Goal: Task Accomplishment & Management: Manage account settings

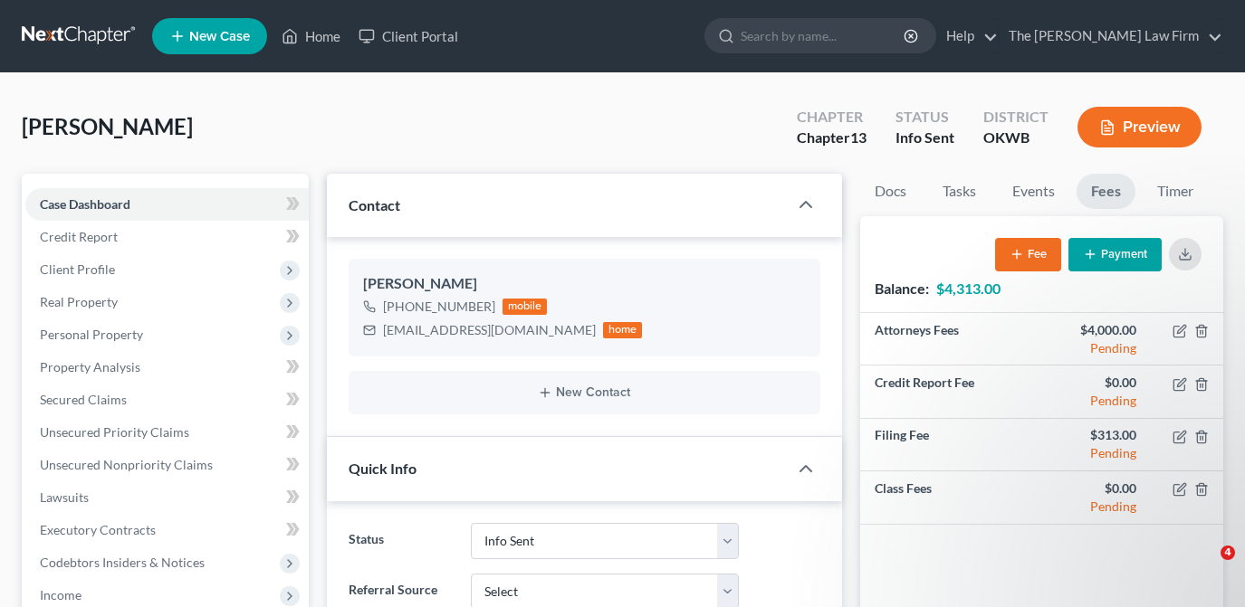
select select "3"
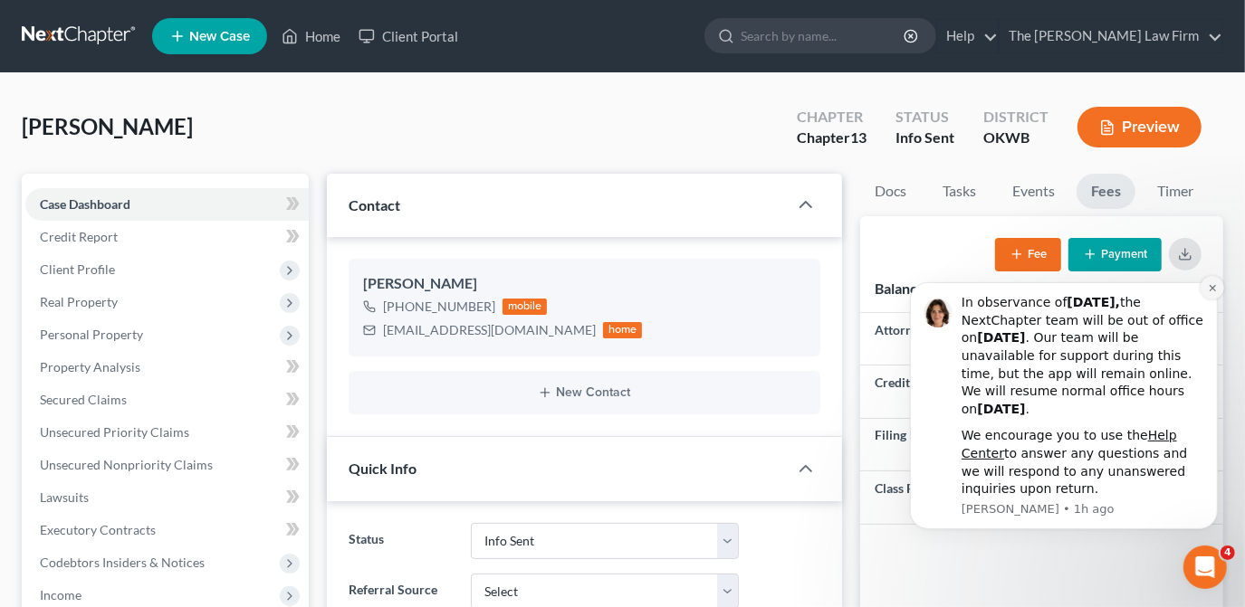
click at [1213, 289] on icon "Dismiss notification" at bounding box center [1212, 287] width 10 height 10
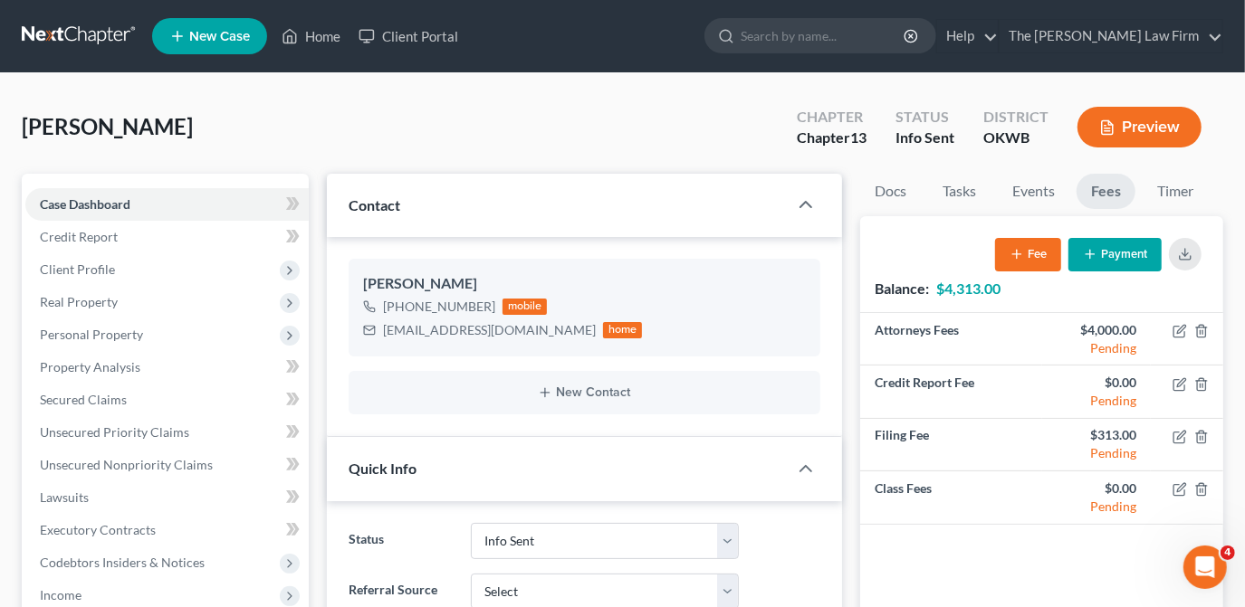
click at [671, 133] on div "[PERSON_NAME] Upgraded Chapter Chapter 13 Status Info [GEOGRAPHIC_DATA] [GEOGRA…" at bounding box center [622, 134] width 1201 height 79
click at [1084, 547] on div "Attorneys Fees $4,000.00 Pending Credit Report Fee $0.00 Pending Filing Fee $31…" at bounding box center [1041, 482] width 363 height 338
click at [1055, 565] on div "Attorneys Fees $4,000.00 Pending Credit Report Fee $0.00 Pending Filing Fee $31…" at bounding box center [1041, 482] width 363 height 338
click at [750, 143] on div "[PERSON_NAME] Upgraded Chapter Chapter 13 Status Info [GEOGRAPHIC_DATA] [GEOGRA…" at bounding box center [622, 134] width 1201 height 79
drag, startPoint x: 552, startPoint y: 331, endPoint x: 409, endPoint y: 330, distance: 143.0
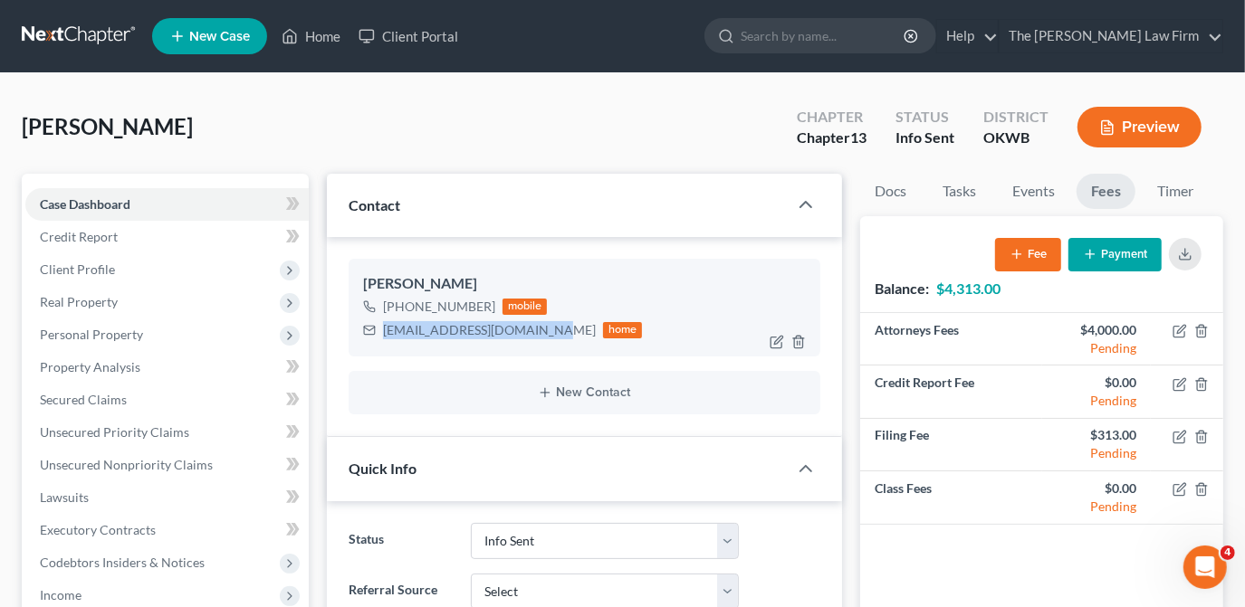
click at [389, 339] on div "[EMAIL_ADDRESS][DOMAIN_NAME] home" at bounding box center [503, 331] width 280 height 24
click at [596, 223] on div "Contact" at bounding box center [557, 205] width 461 height 62
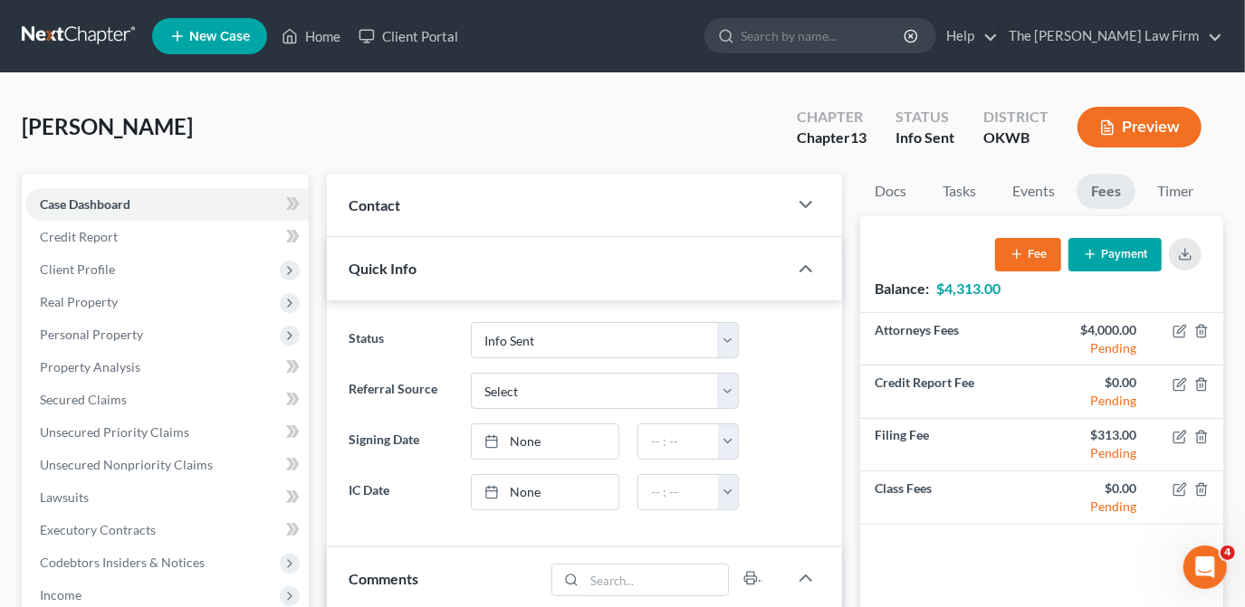
click at [664, 214] on div "Contact" at bounding box center [557, 205] width 461 height 62
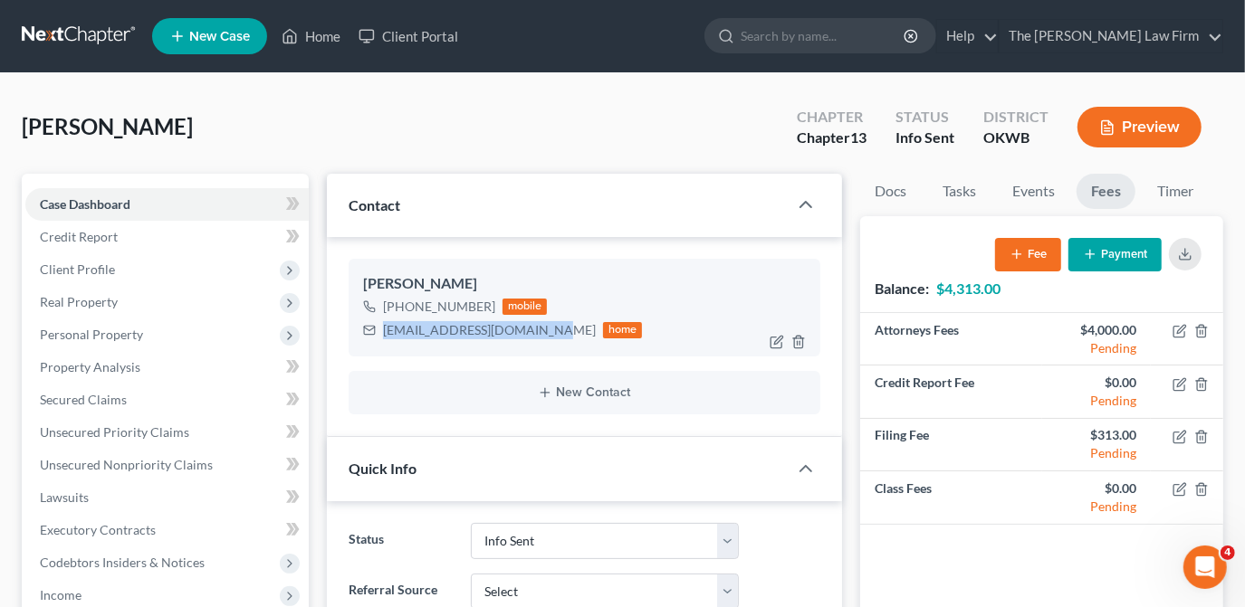
drag, startPoint x: 550, startPoint y: 330, endPoint x: 390, endPoint y: 333, distance: 160.3
click at [386, 336] on div "[EMAIL_ADDRESS][DOMAIN_NAME] home" at bounding box center [503, 331] width 280 height 24
drag, startPoint x: 390, startPoint y: 333, endPoint x: 409, endPoint y: 332, distance: 19.0
copy div "[EMAIL_ADDRESS][DOMAIN_NAME]"
click at [480, 114] on div "[PERSON_NAME] Upgraded Chapter Chapter 13 Status Info [GEOGRAPHIC_DATA] [GEOGRA…" at bounding box center [622, 134] width 1201 height 79
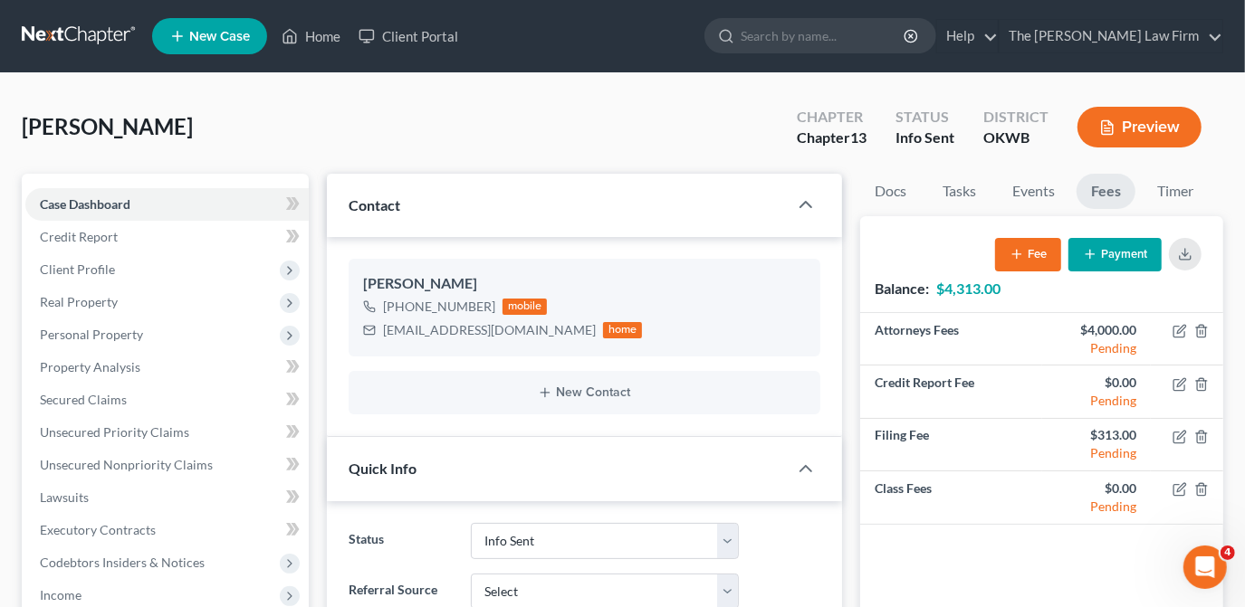
click at [1104, 259] on button "Payment" at bounding box center [1114, 254] width 93 height 33
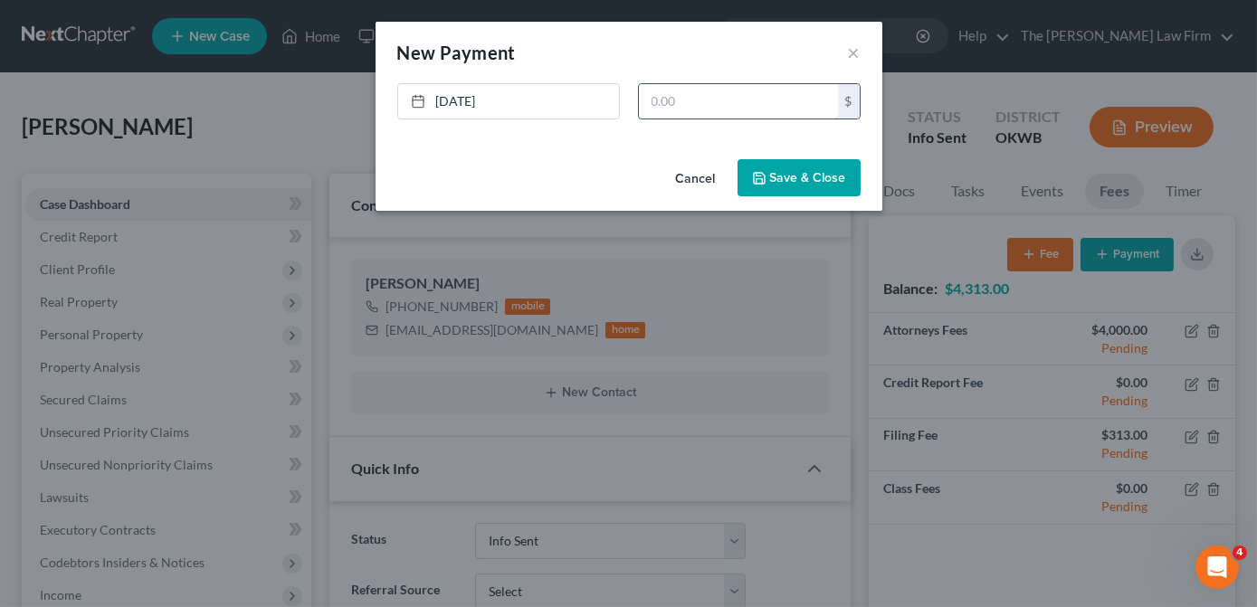
click at [678, 100] on input "text" at bounding box center [738, 101] width 199 height 34
type input "300.00"
click at [765, 178] on icon "button" at bounding box center [759, 178] width 11 height 11
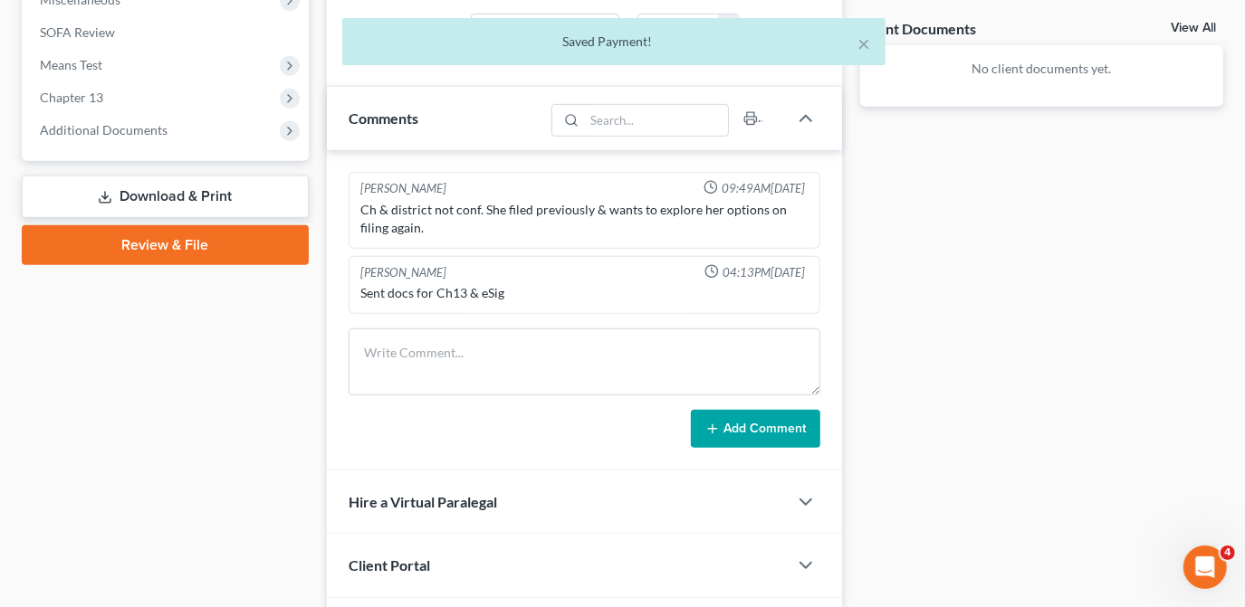
scroll to position [741, 0]
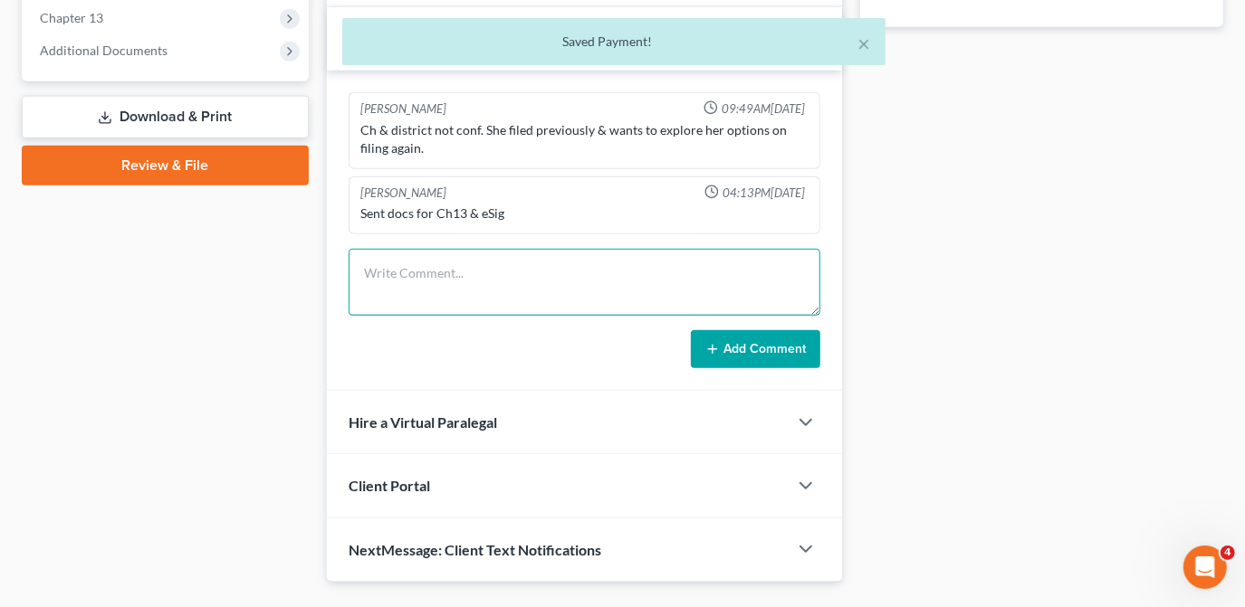
click at [441, 280] on textarea at bounding box center [585, 282] width 472 height 67
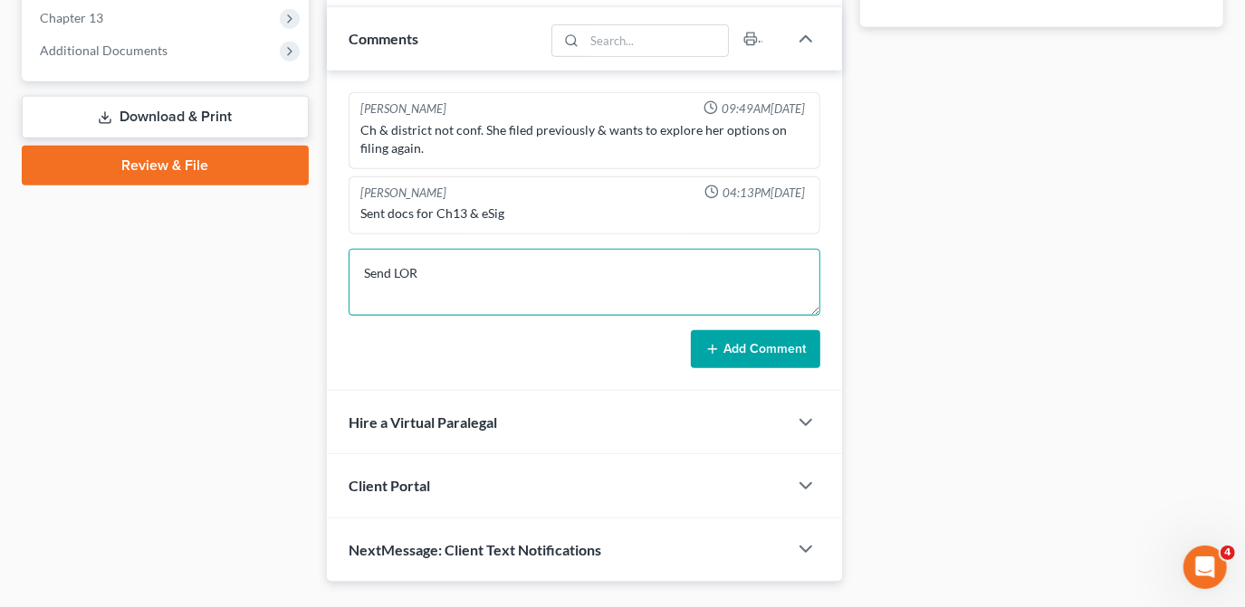
click at [389, 272] on textarea "Send LOR" at bounding box center [585, 282] width 472 height 67
click at [422, 269] on textarea "Sent LOR" at bounding box center [585, 282] width 472 height 67
type textarea "Sent LOR!"
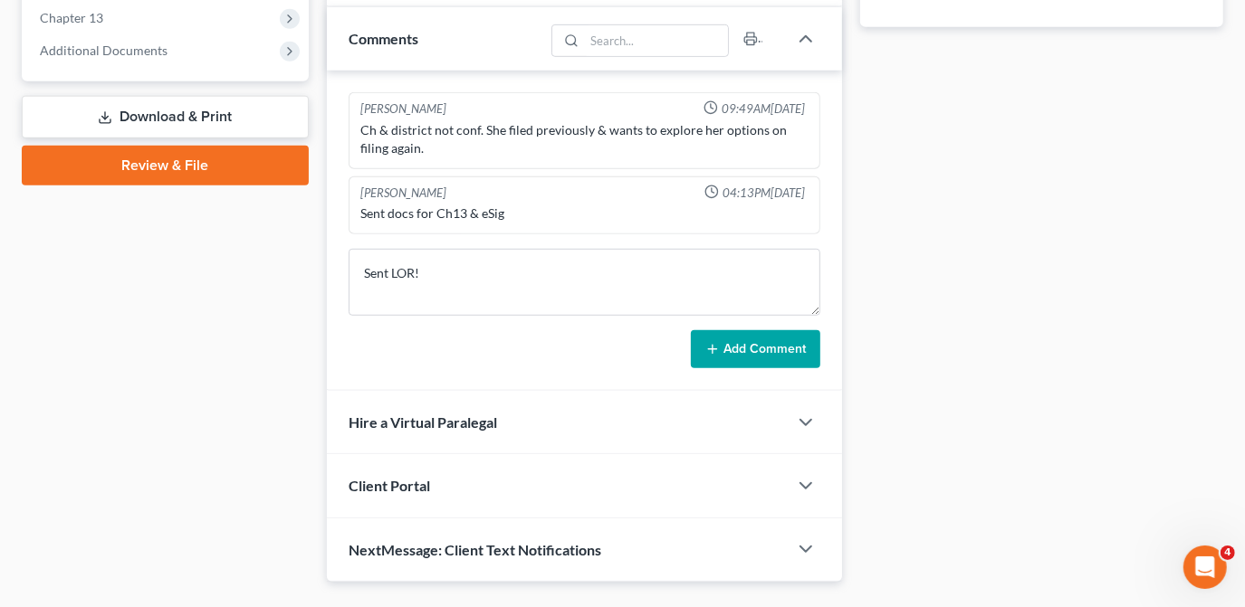
click at [711, 349] on line at bounding box center [712, 349] width 8 height 0
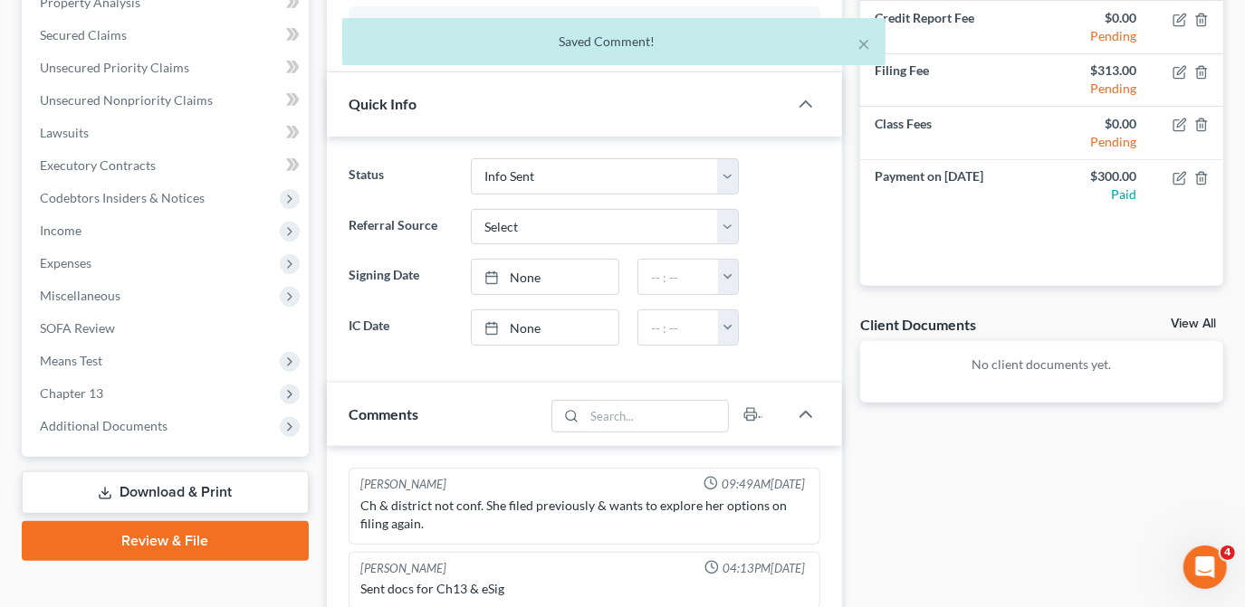
scroll to position [0, 0]
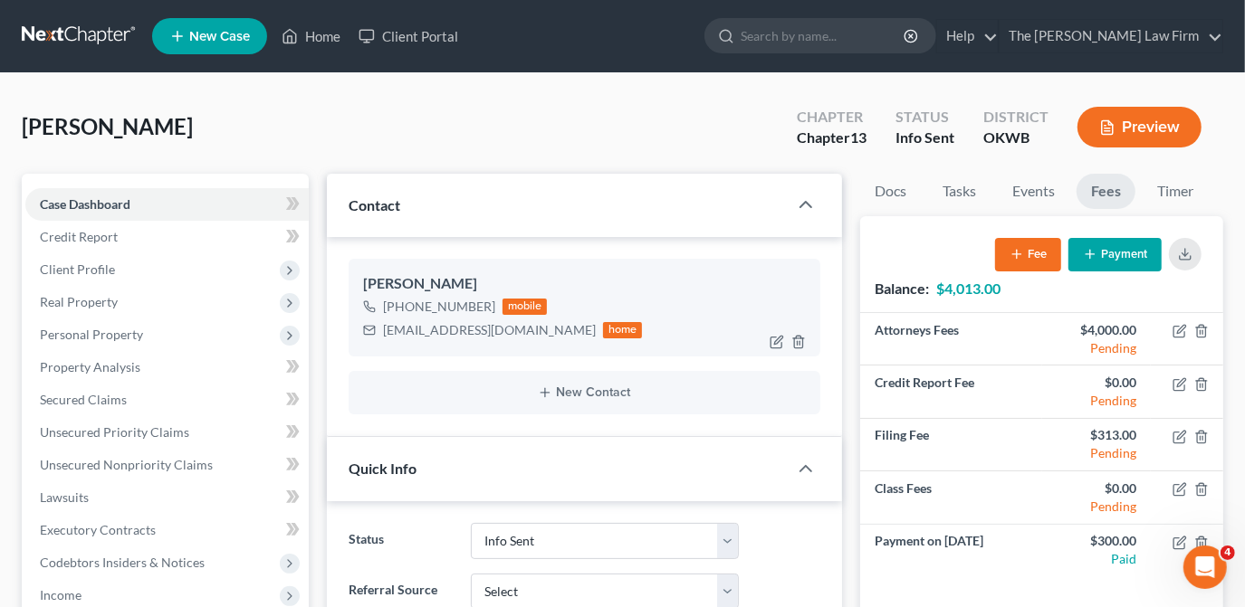
drag, startPoint x: 469, startPoint y: 282, endPoint x: 363, endPoint y: 288, distance: 106.1
click at [363, 288] on div "[PERSON_NAME]" at bounding box center [584, 284] width 443 height 22
drag, startPoint x: 363, startPoint y: 288, endPoint x: 388, endPoint y: 282, distance: 25.9
copy div "[PERSON_NAME]"
drag, startPoint x: 549, startPoint y: 331, endPoint x: 378, endPoint y: 330, distance: 170.2
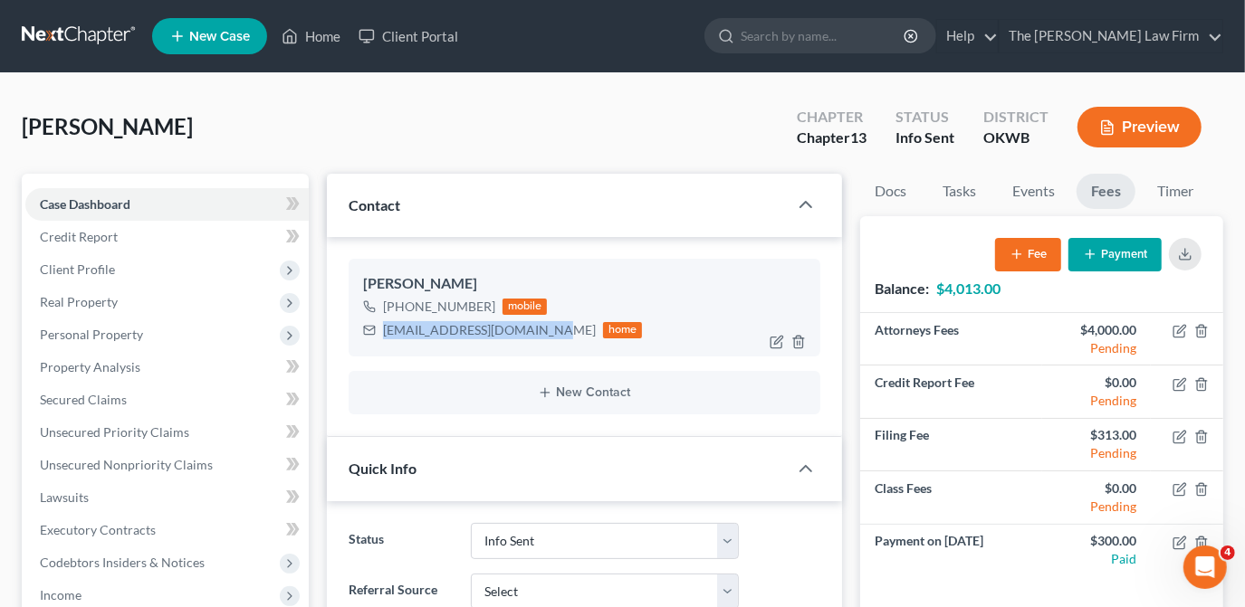
click at [378, 330] on div "[EMAIL_ADDRESS][DOMAIN_NAME] home" at bounding box center [503, 331] width 280 height 24
drag, startPoint x: 382, startPoint y: 327, endPoint x: 412, endPoint y: 332, distance: 30.4
copy div "[EMAIL_ADDRESS][DOMAIN_NAME]"
drag, startPoint x: 425, startPoint y: 132, endPoint x: 375, endPoint y: 91, distance: 64.9
click at [420, 126] on div "[PERSON_NAME] Upgraded Chapter Chapter 13 Status Info [GEOGRAPHIC_DATA] [GEOGRA…" at bounding box center [622, 134] width 1201 height 79
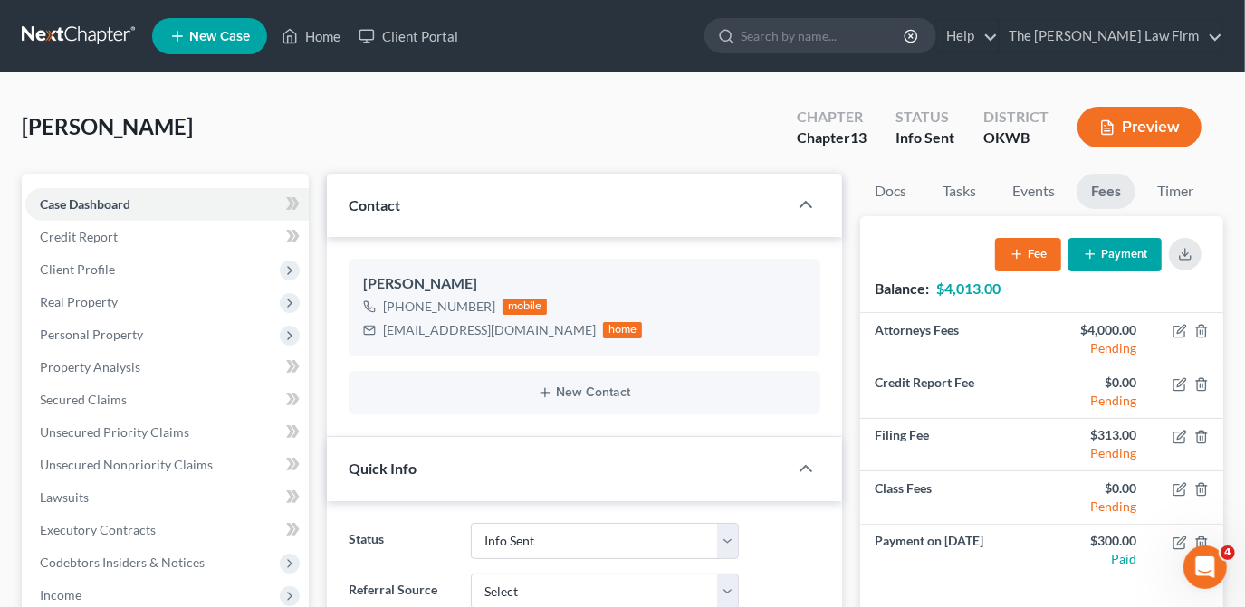
drag, startPoint x: 205, startPoint y: 134, endPoint x: 98, endPoint y: 129, distance: 106.9
click at [96, 129] on div "[PERSON_NAME] Upgraded Chapter Chapter 13 Status Info [GEOGRAPHIC_DATA] [GEOGRA…" at bounding box center [622, 134] width 1201 height 79
copy span "[PERSON_NAME]"
